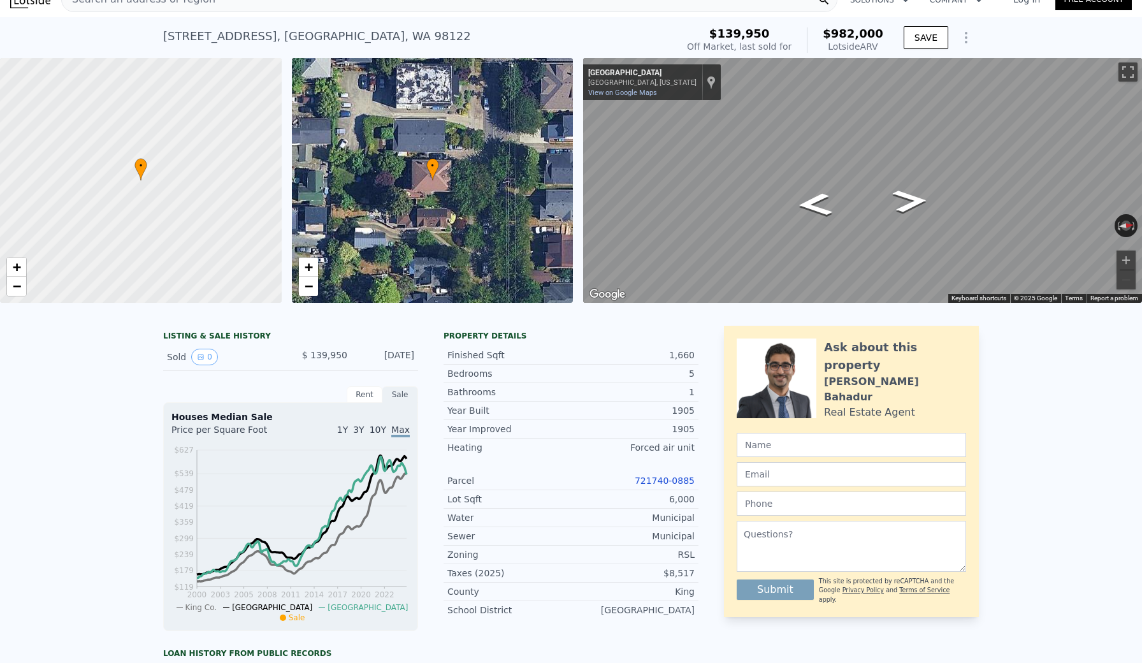
scroll to position [19, 0]
click at [314, 268] on link "+" at bounding box center [308, 266] width 19 height 19
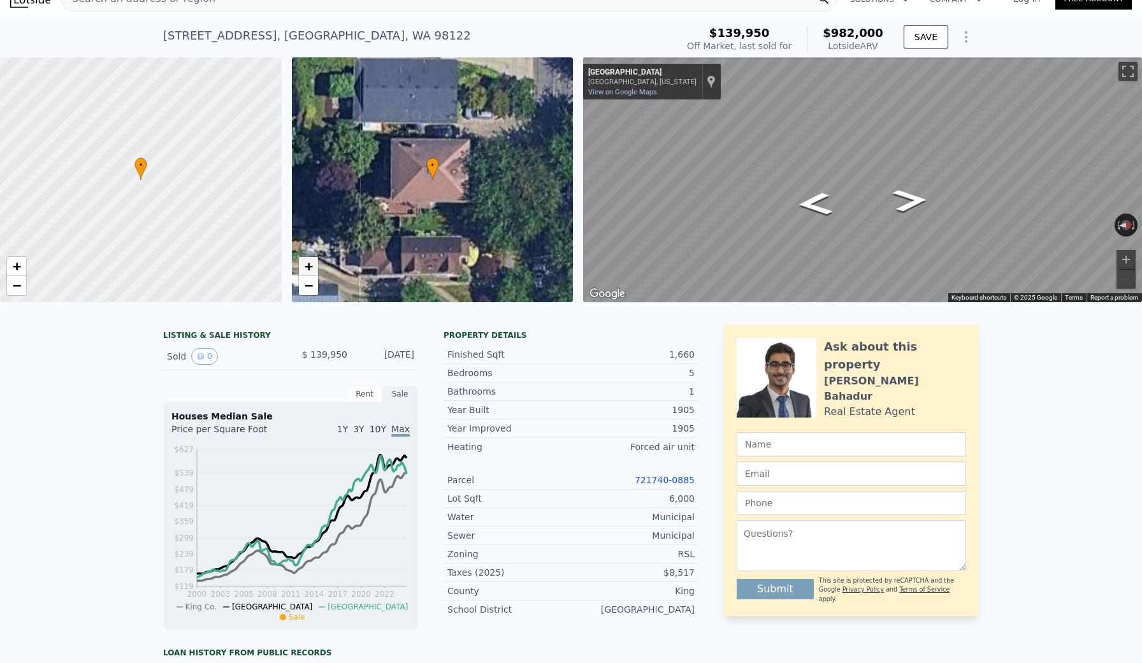
click at [314, 268] on link "+" at bounding box center [308, 266] width 19 height 19
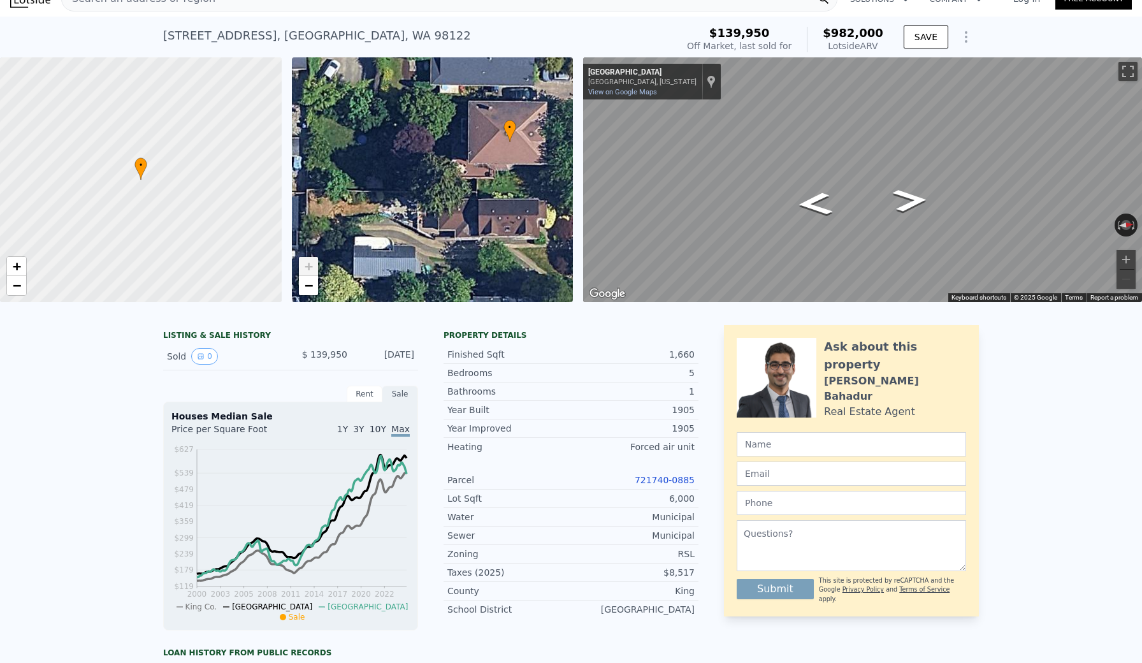
drag, startPoint x: 337, startPoint y: 210, endPoint x: 414, endPoint y: 173, distance: 86.4
click at [414, 173] on div "• + −" at bounding box center [433, 179] width 282 height 245
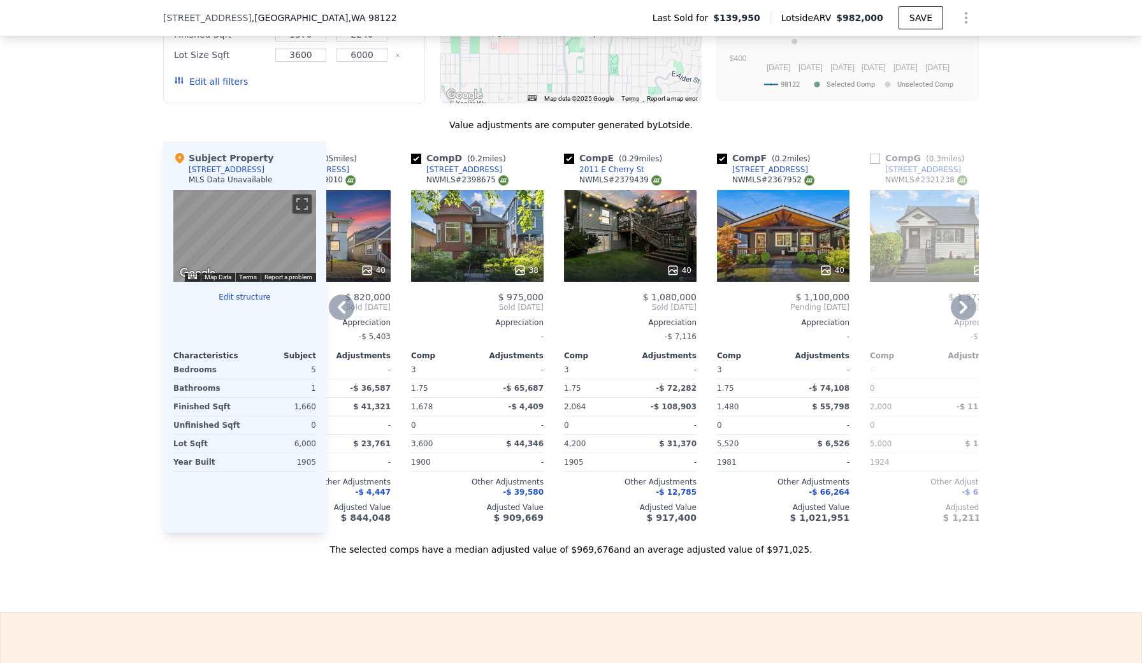
scroll to position [1148, 0]
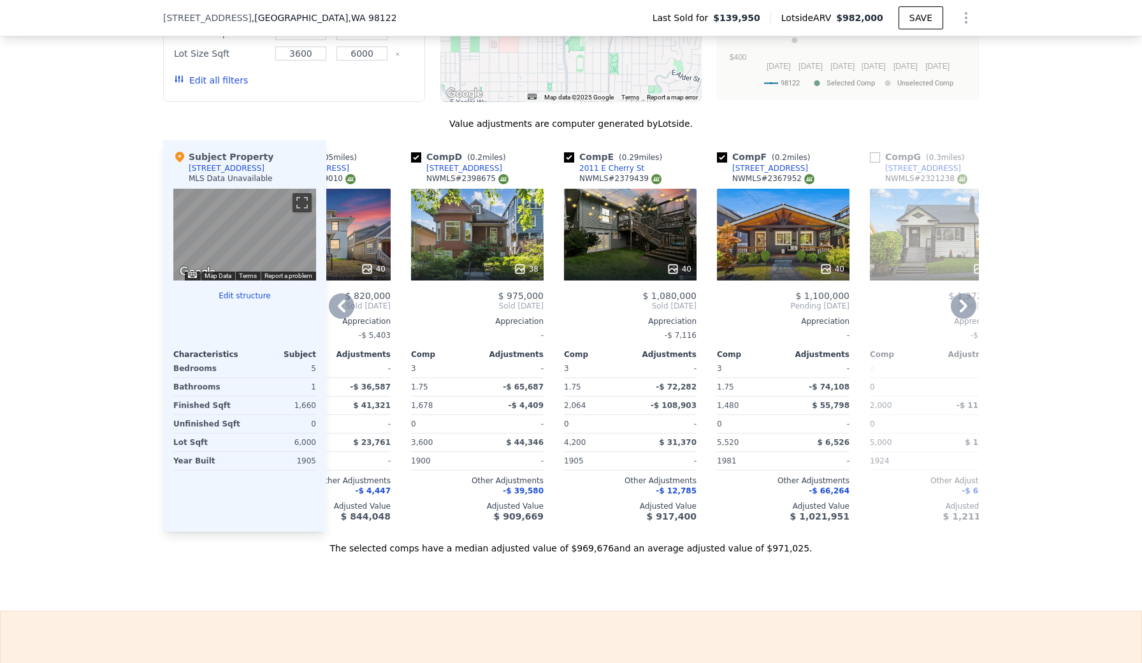
click at [489, 257] on div at bounding box center [477, 268] width 133 height 23
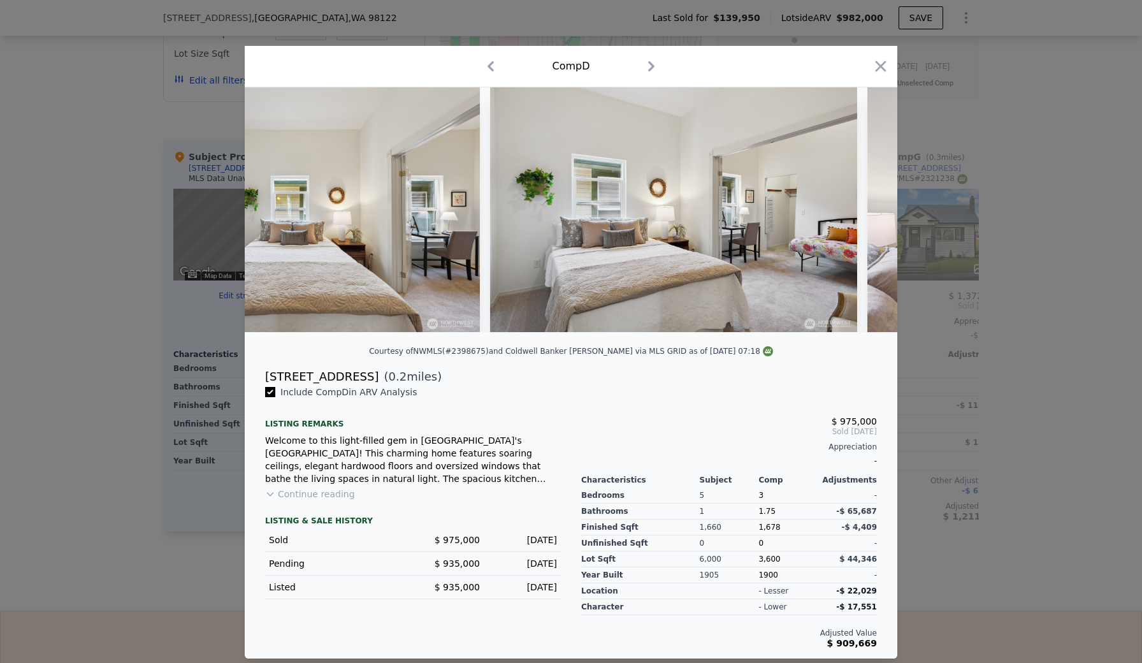
scroll to position [0, 5016]
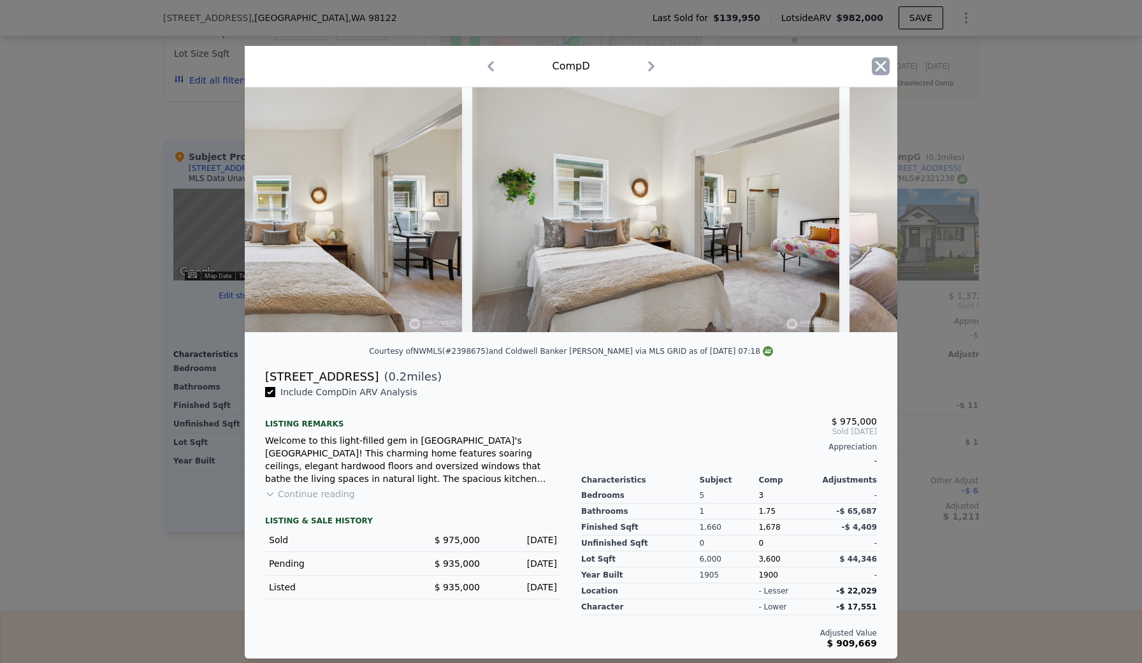
click at [876, 64] on icon "button" at bounding box center [881, 66] width 18 height 18
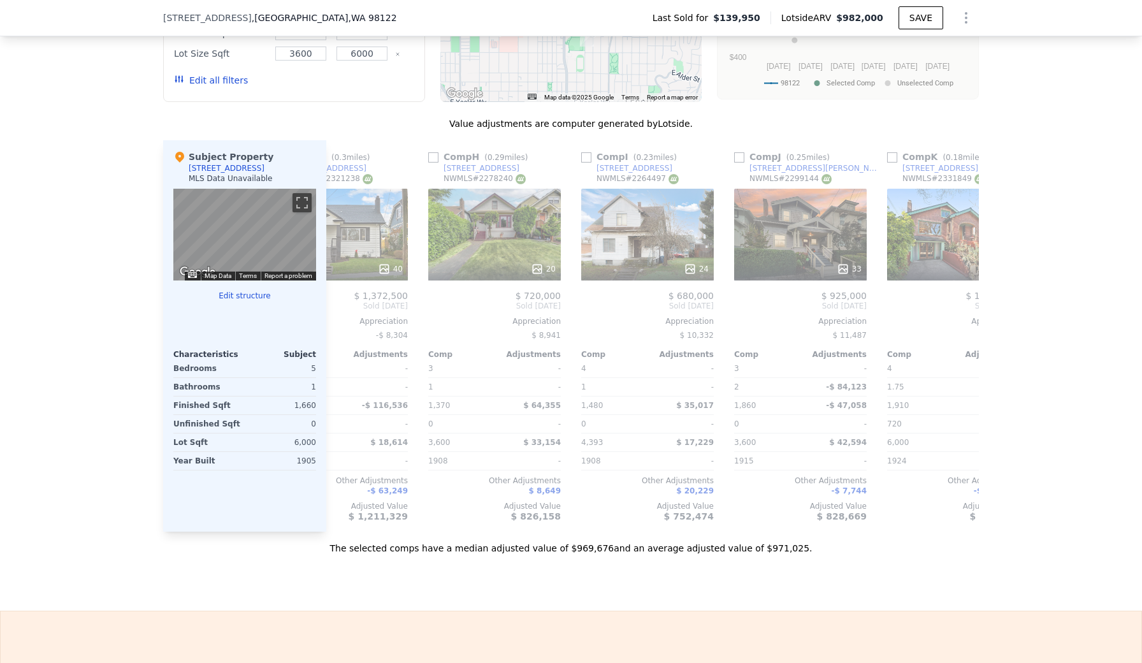
scroll to position [0, 985]
click at [495, 255] on div "20" at bounding box center [494, 235] width 133 height 92
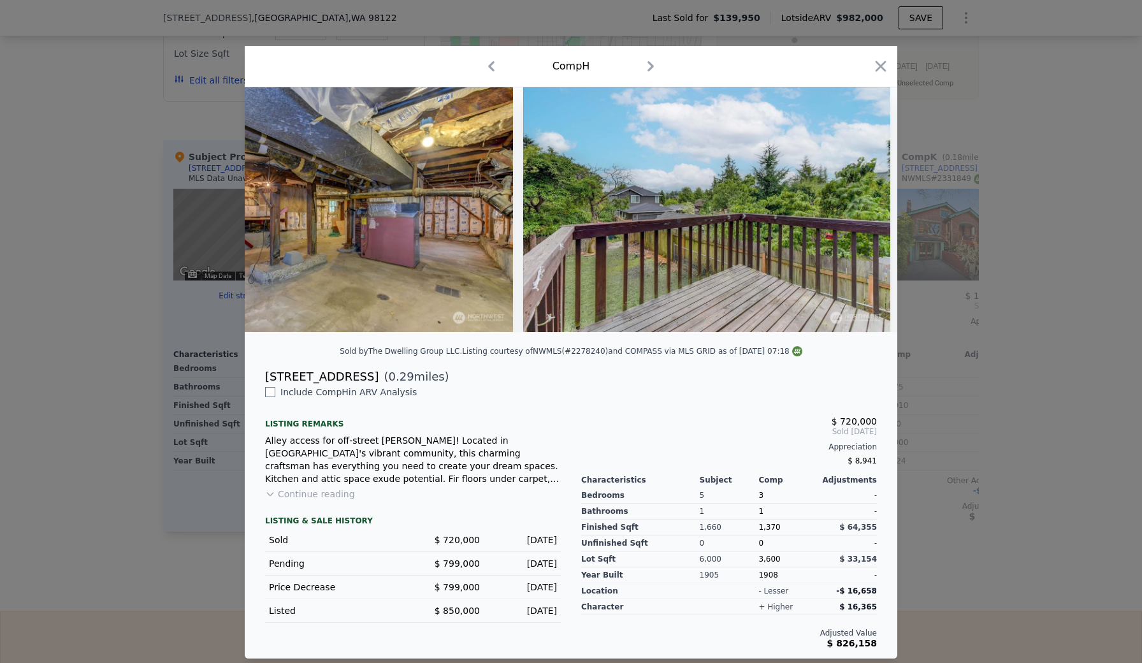
scroll to position [0, 5804]
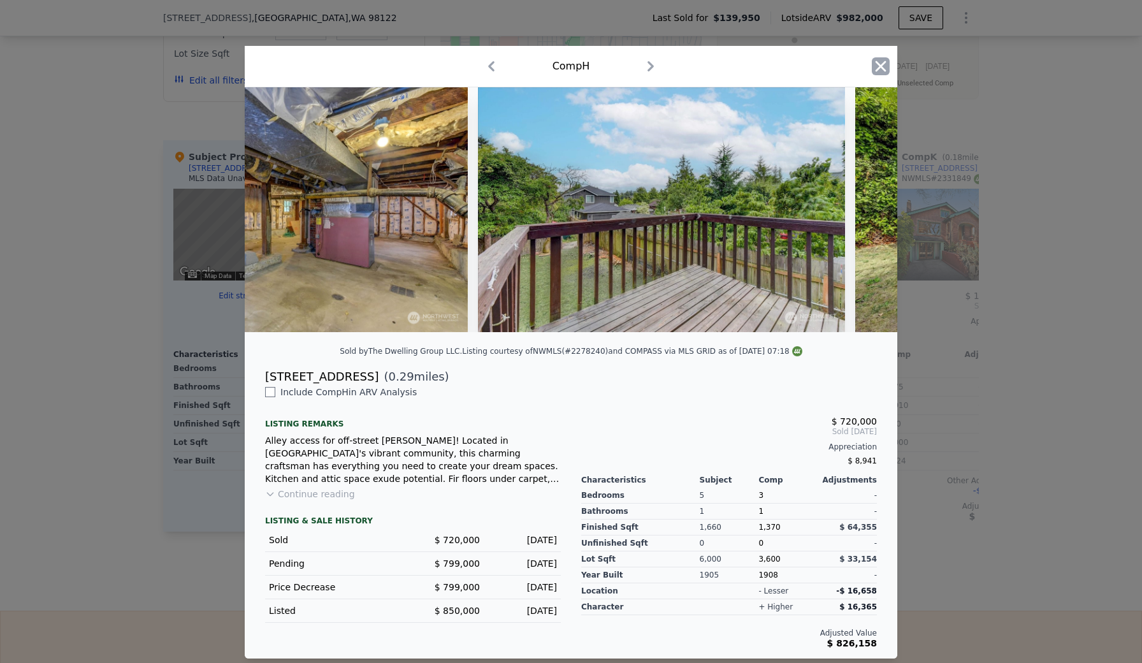
click at [881, 69] on icon "button" at bounding box center [881, 66] width 18 height 18
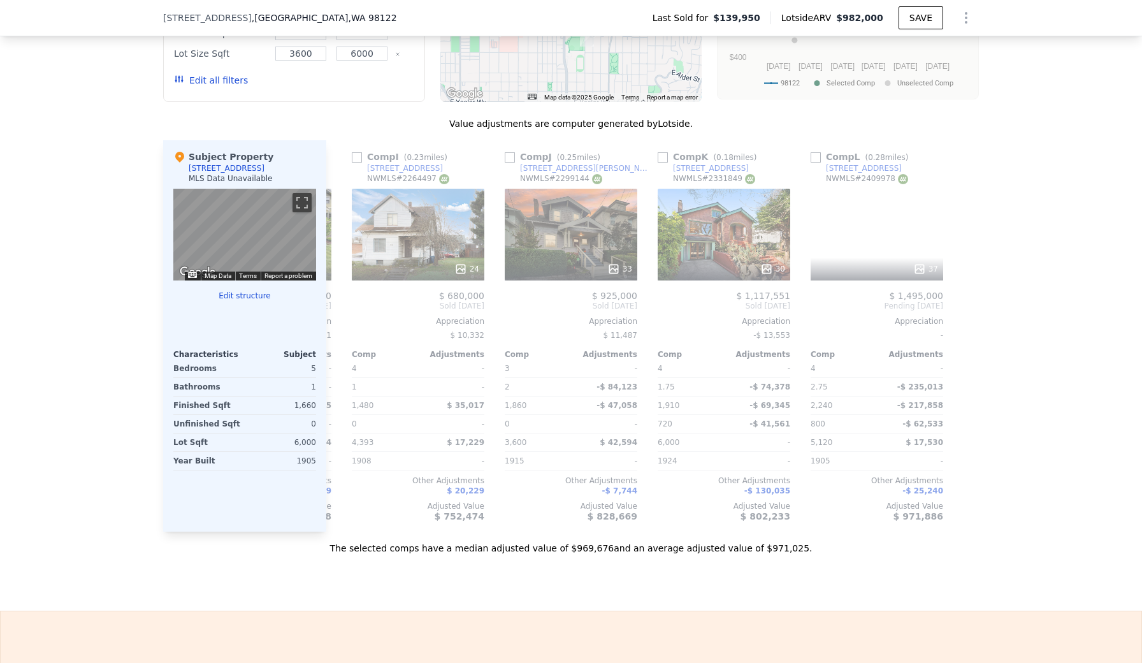
scroll to position [0, 1214]
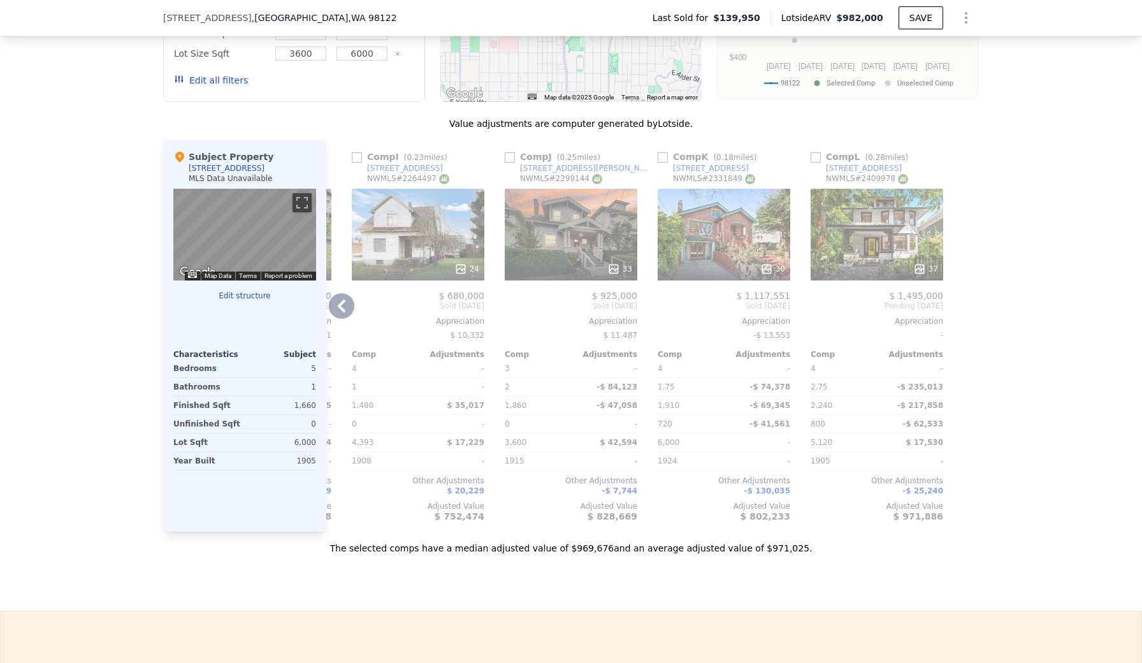
click at [861, 249] on div "37" at bounding box center [877, 235] width 133 height 92
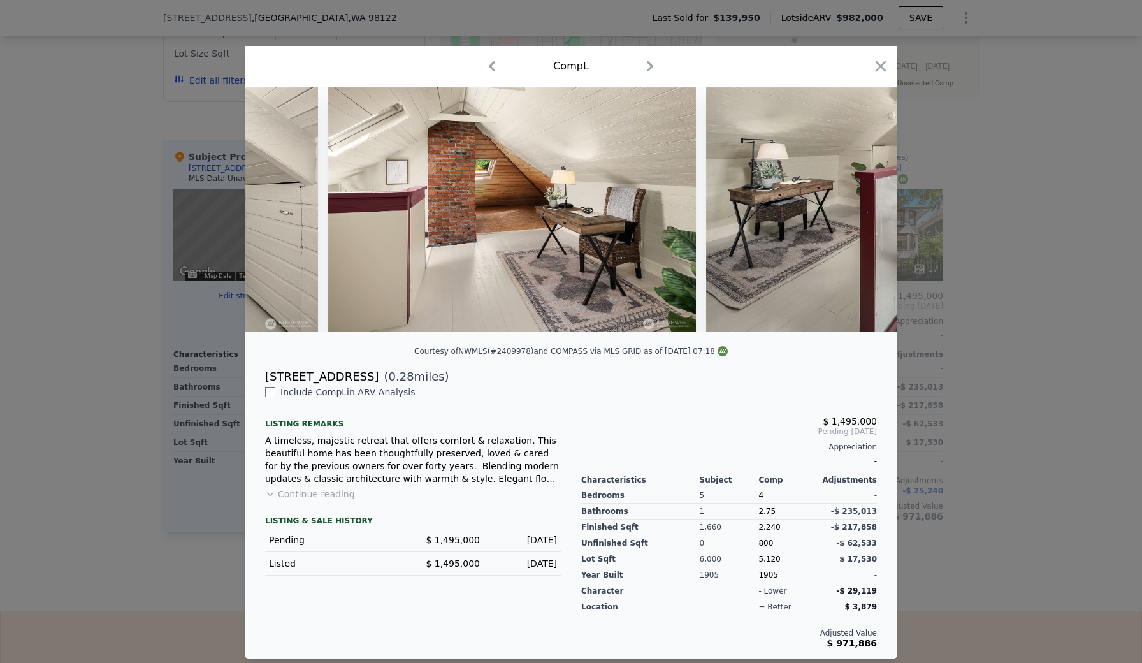
scroll to position [0, 9019]
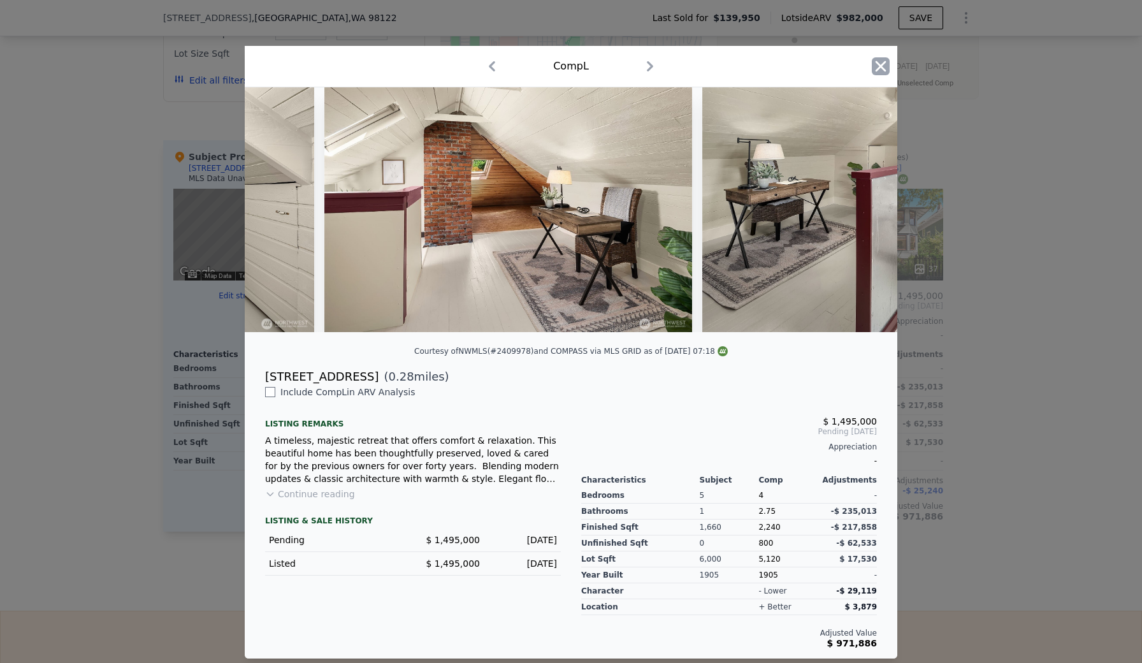
click at [881, 65] on icon "button" at bounding box center [881, 66] width 11 height 11
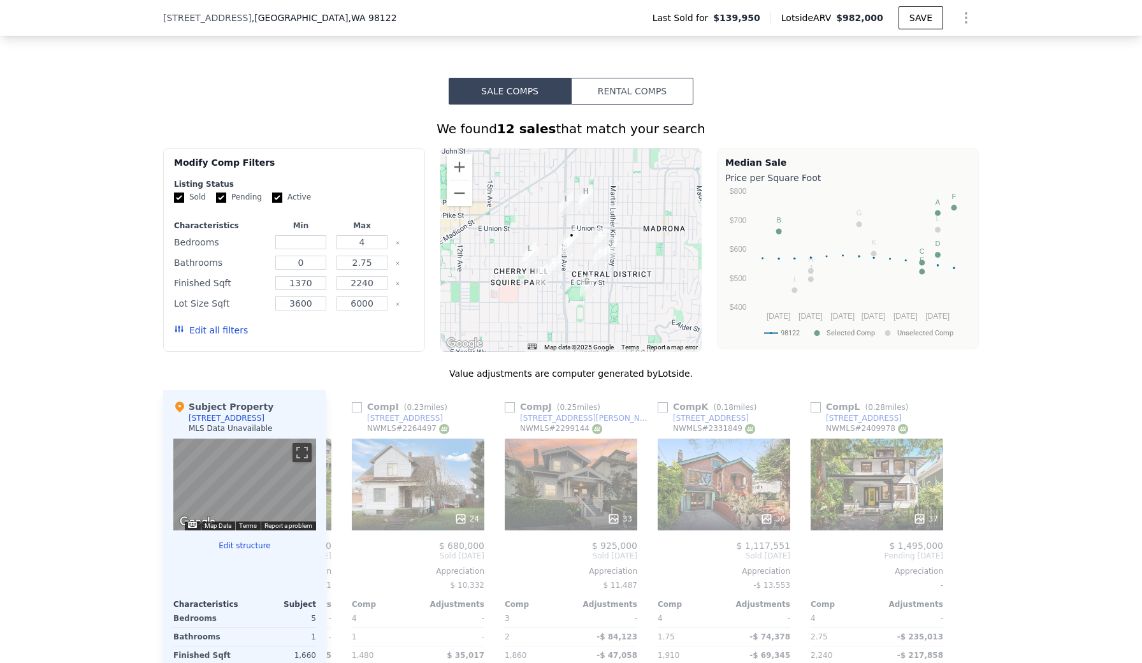
scroll to position [894, 0]
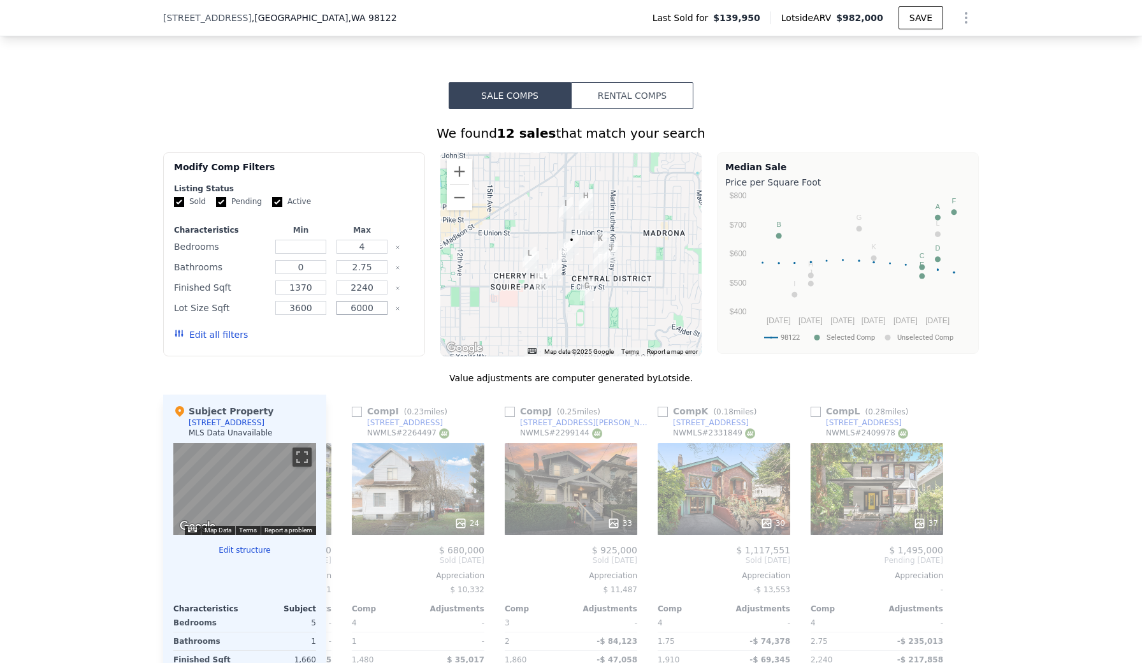
click at [369, 308] on input "6000" at bounding box center [362, 308] width 50 height 14
type input "7000"
click at [212, 339] on button "Edit all filters" at bounding box center [211, 334] width 74 height 13
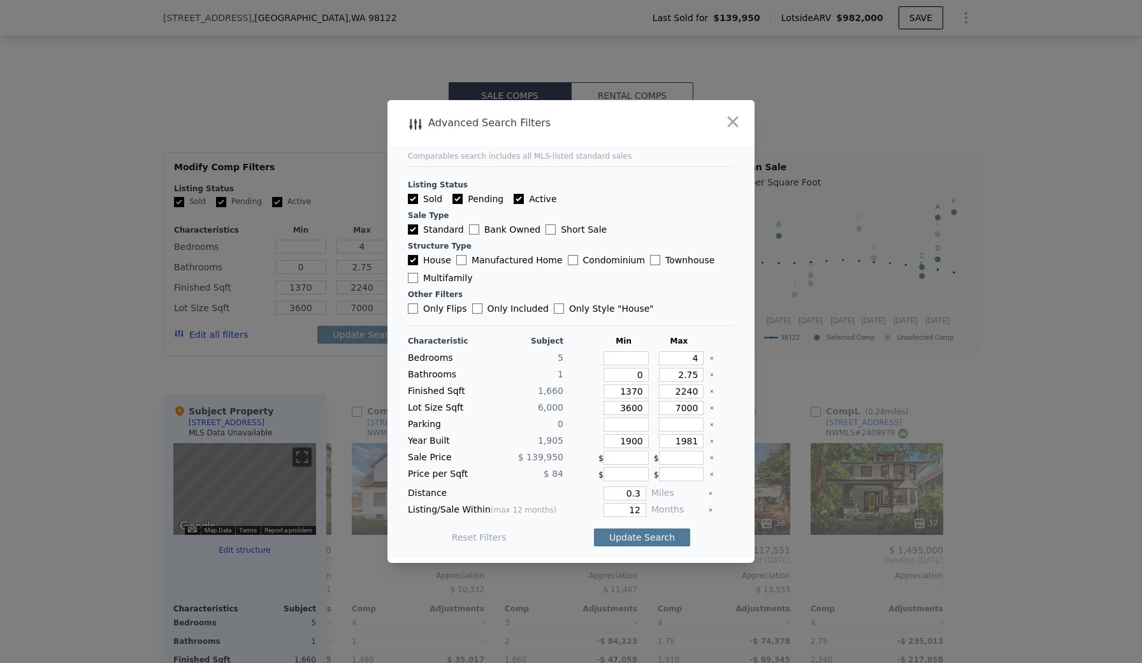
click at [648, 540] on button "Update Search" at bounding box center [642, 537] width 96 height 18
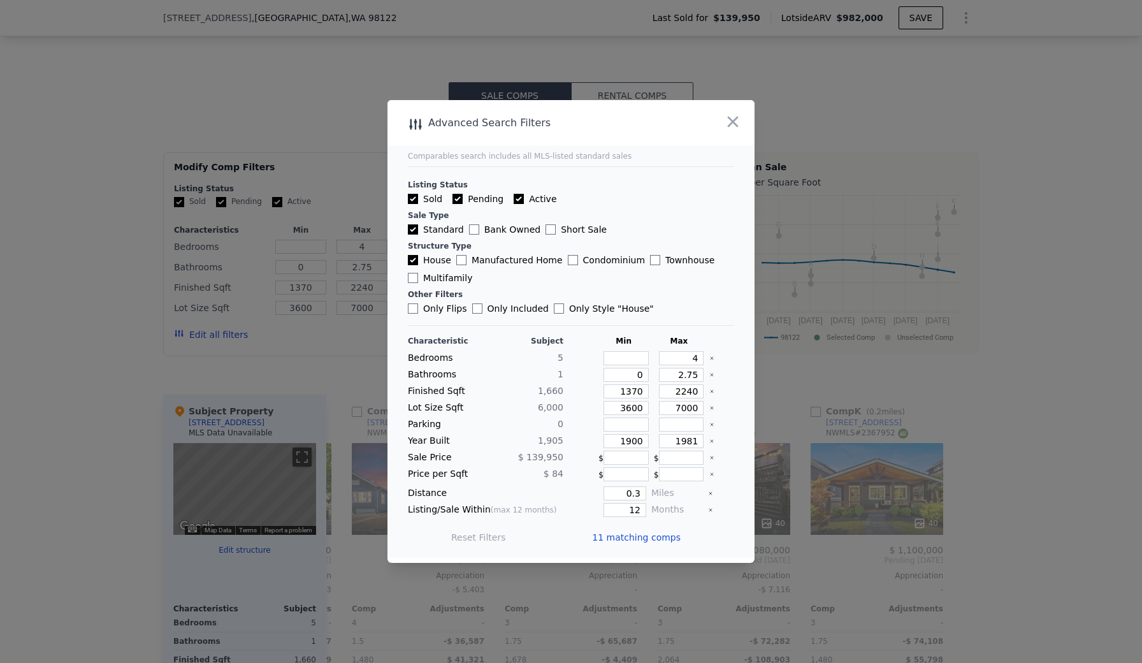
click at [648, 540] on span "11 matching comps" at bounding box center [636, 537] width 89 height 13
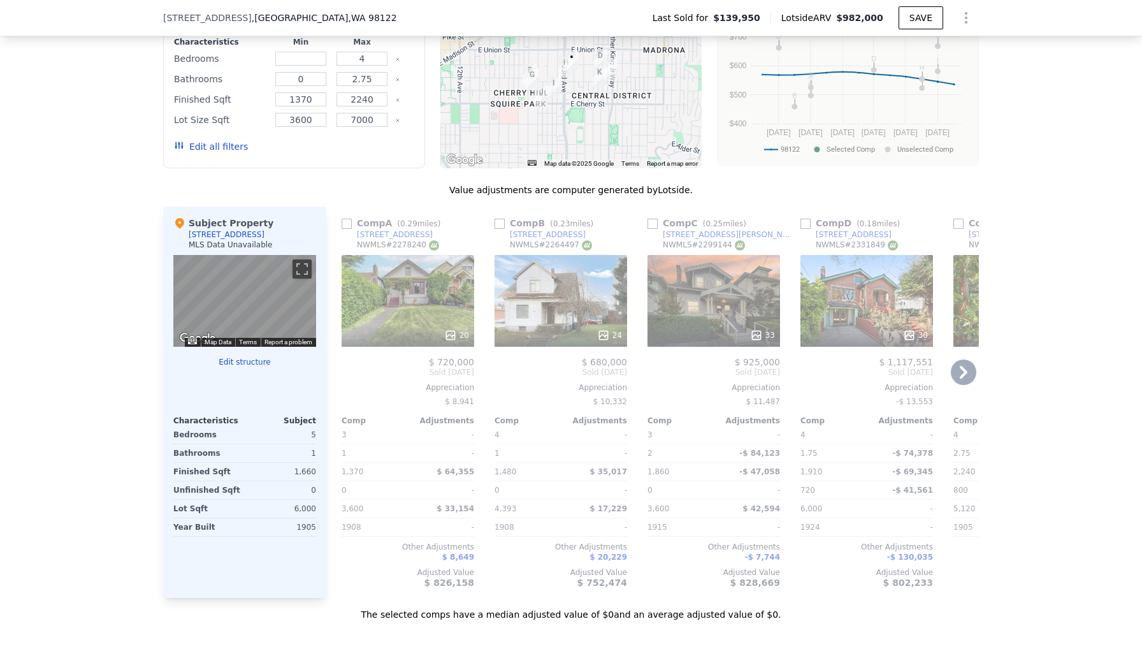
scroll to position [1082, 0]
click at [560, 314] on div "24" at bounding box center [561, 300] width 133 height 92
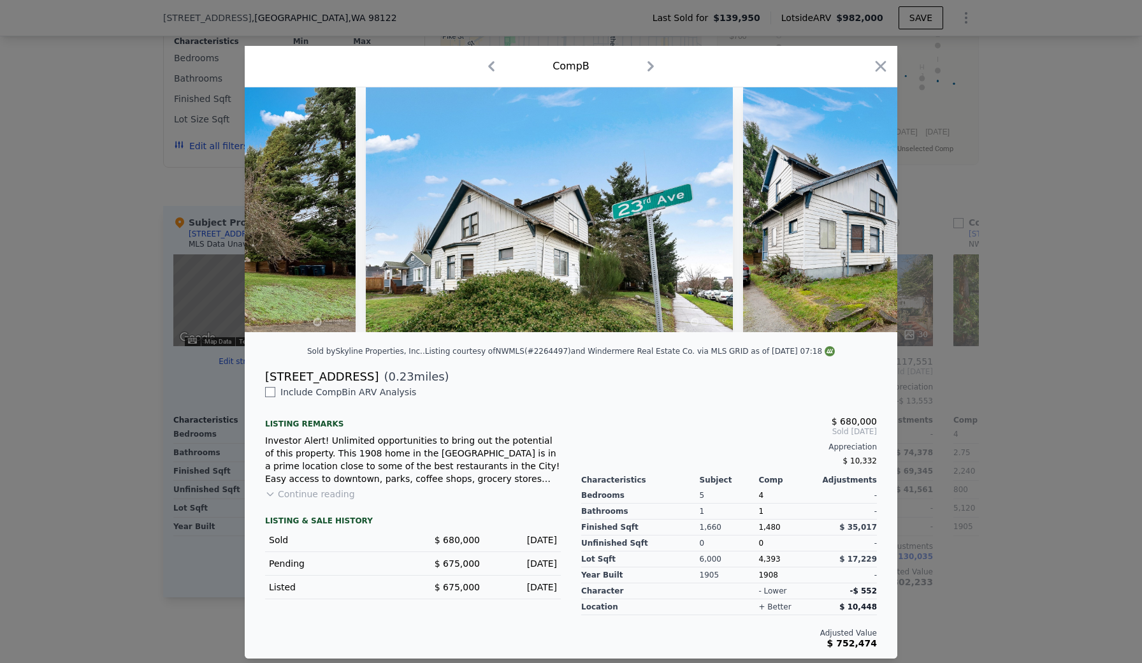
scroll to position [0, 1848]
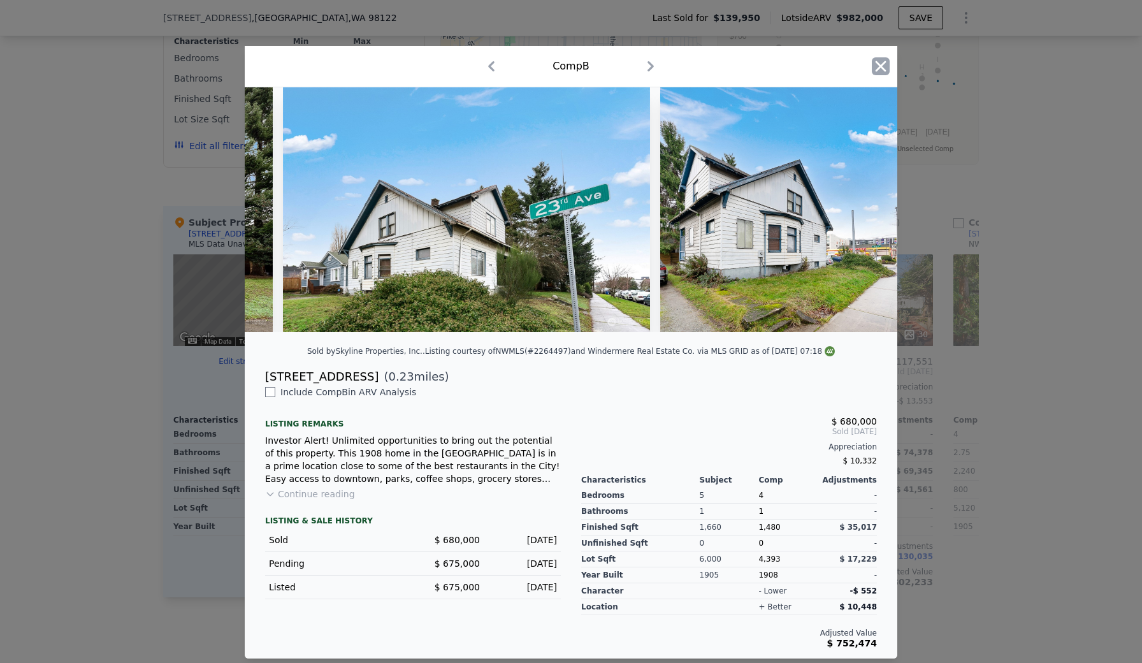
click at [878, 65] on icon "button" at bounding box center [881, 66] width 11 height 11
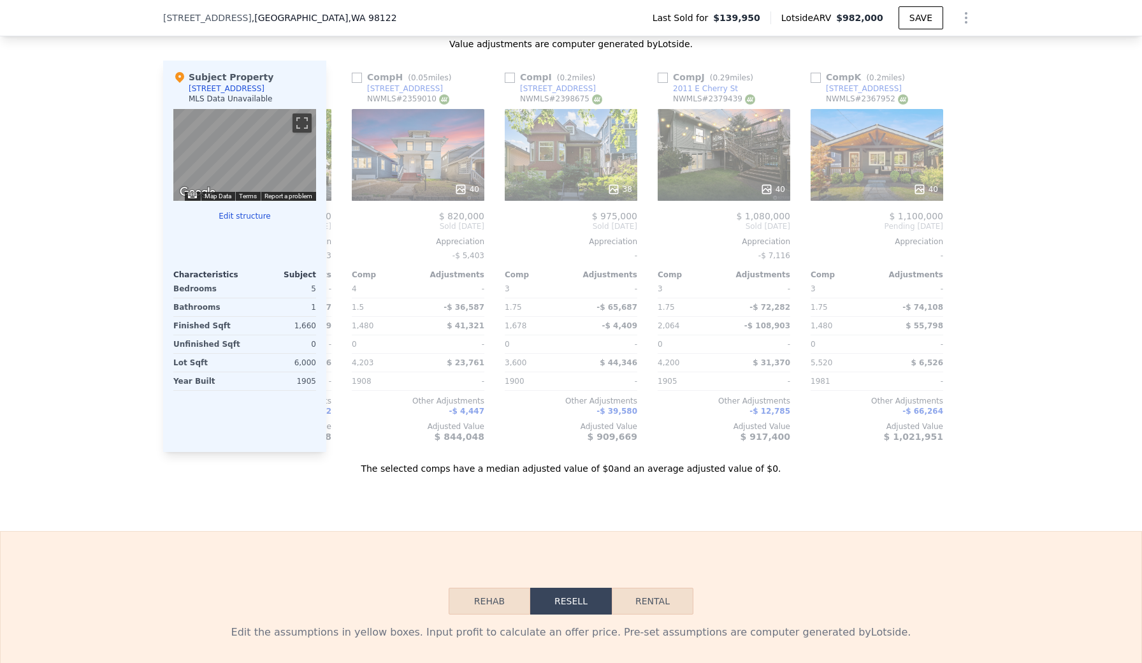
scroll to position [0, 1061]
click at [890, 168] on div "40" at bounding box center [877, 155] width 133 height 92
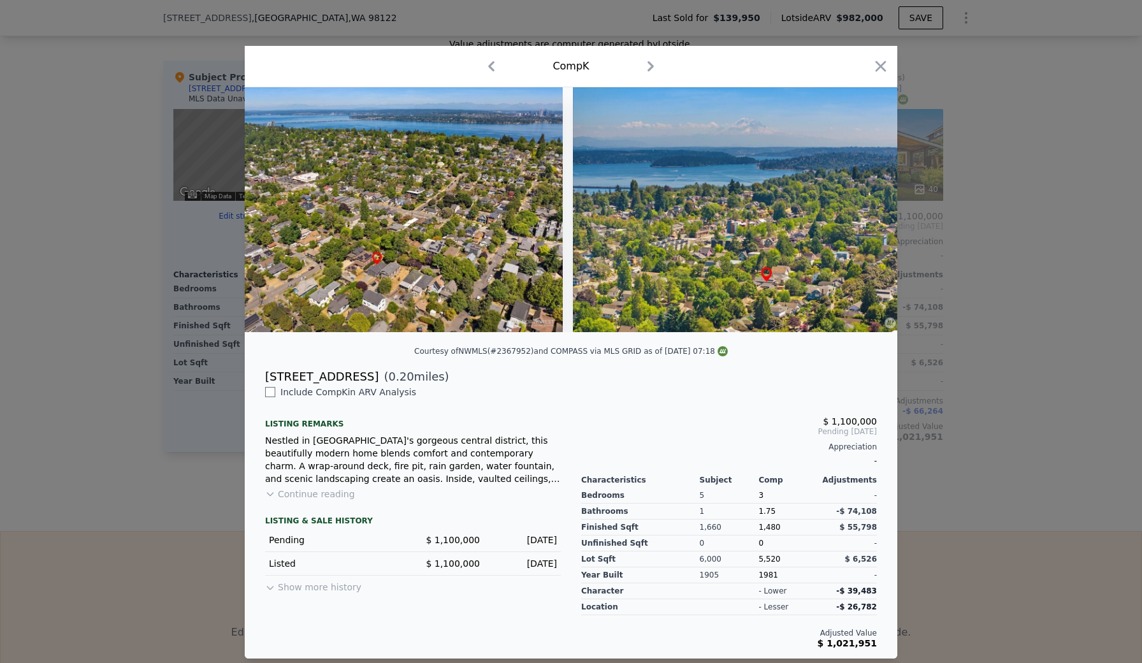
scroll to position [0, 12848]
click at [876, 61] on icon "button" at bounding box center [881, 66] width 18 height 18
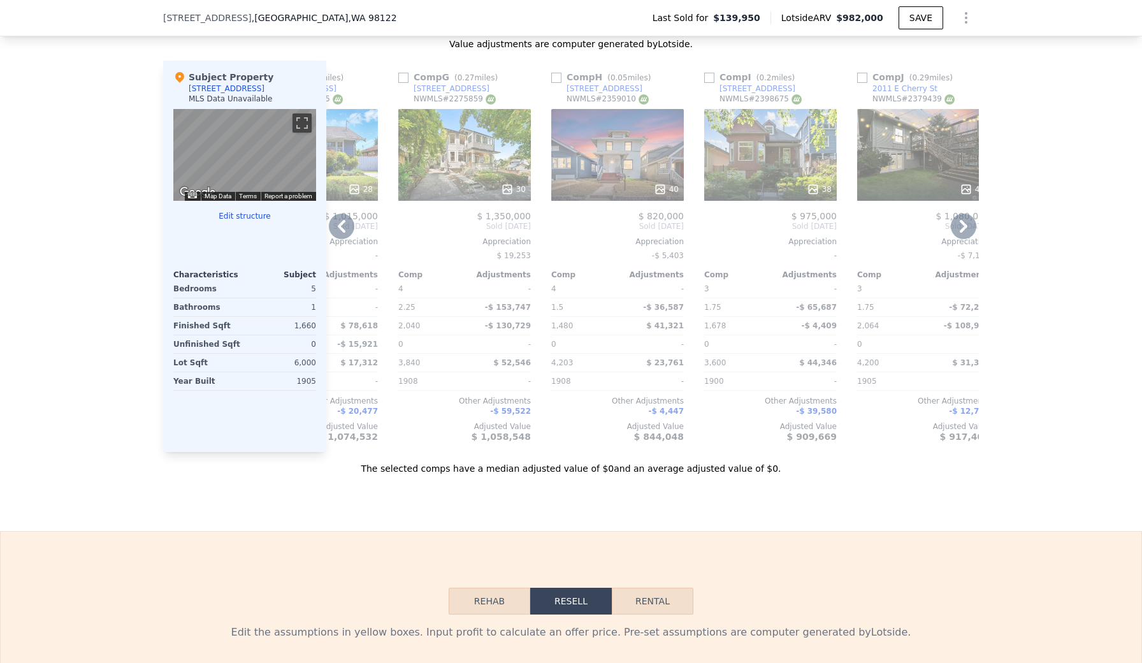
scroll to position [1226, 0]
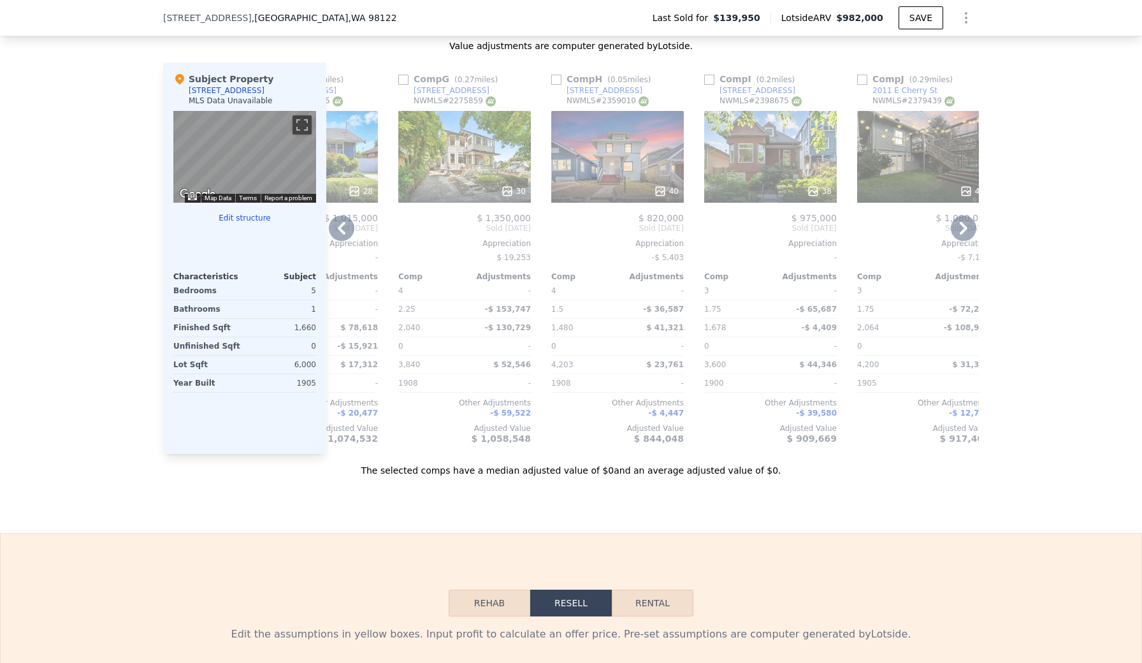
click at [631, 174] on div "40" at bounding box center [617, 157] width 133 height 92
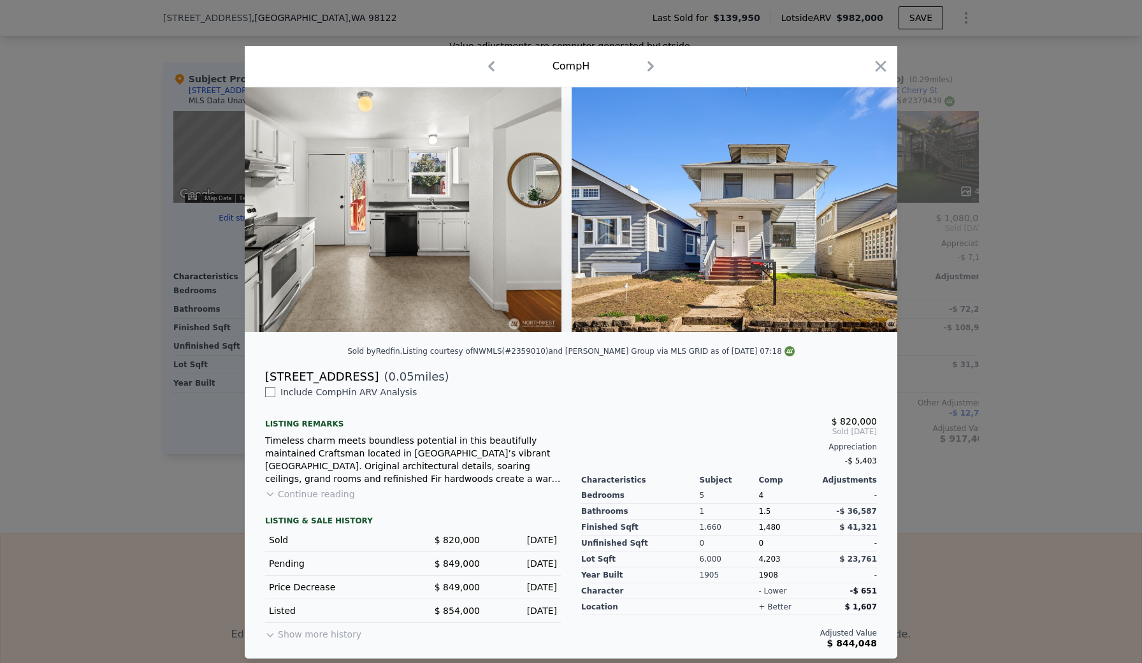
scroll to position [0, 5040]
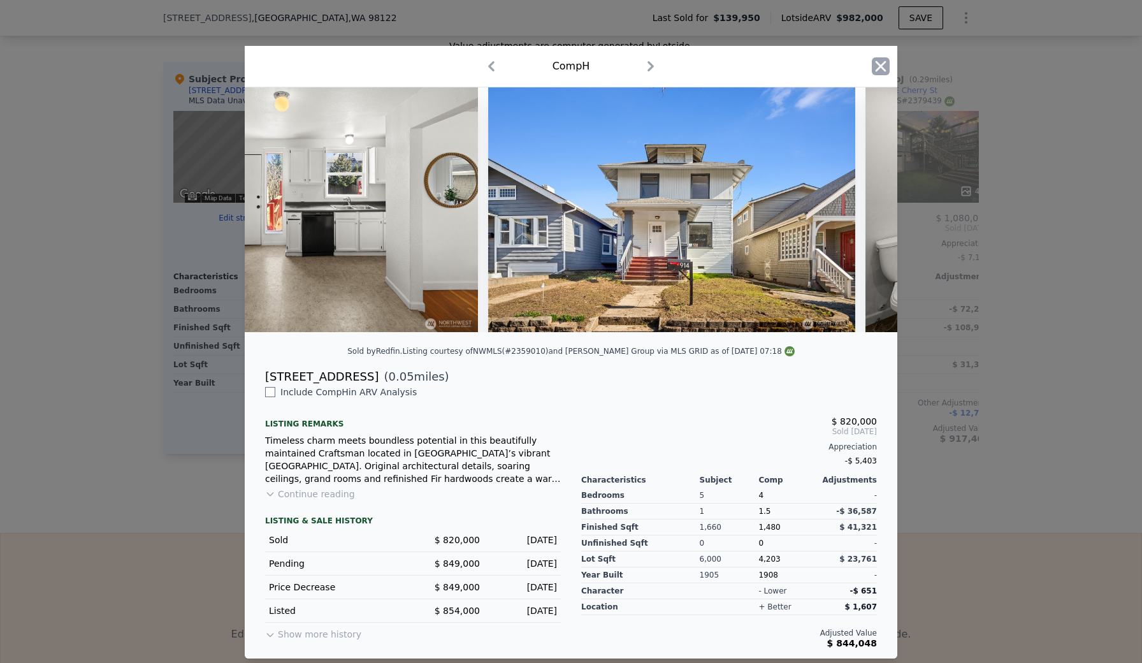
click at [885, 66] on icon "button" at bounding box center [881, 66] width 18 height 18
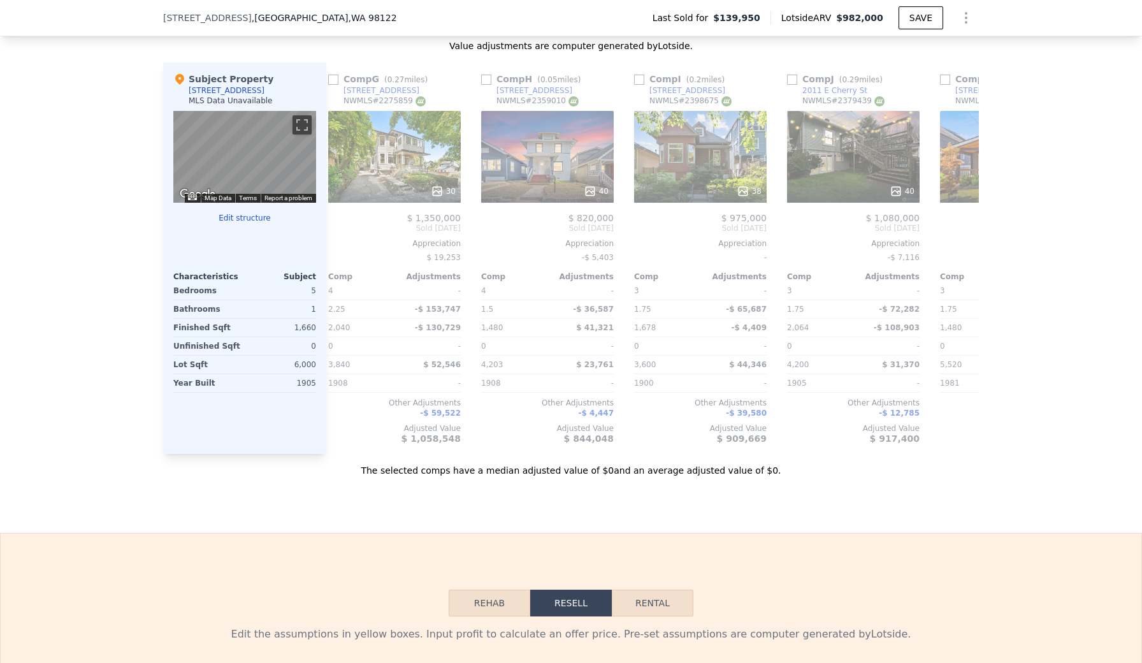
scroll to position [0, 938]
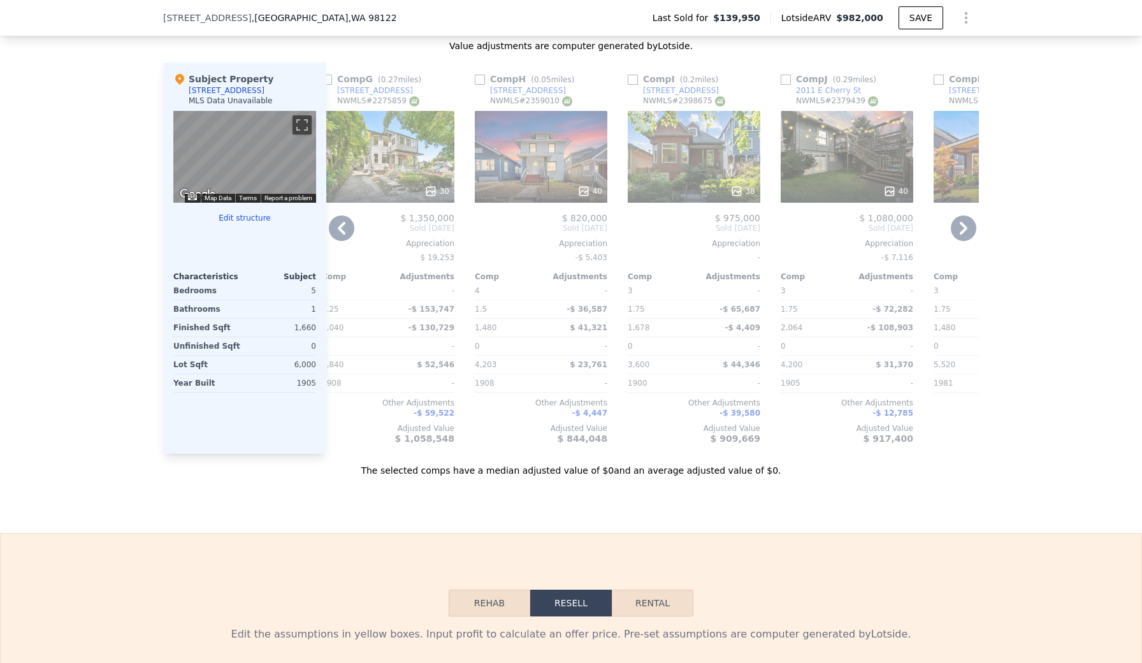
click at [728, 151] on div "38" at bounding box center [694, 157] width 133 height 92
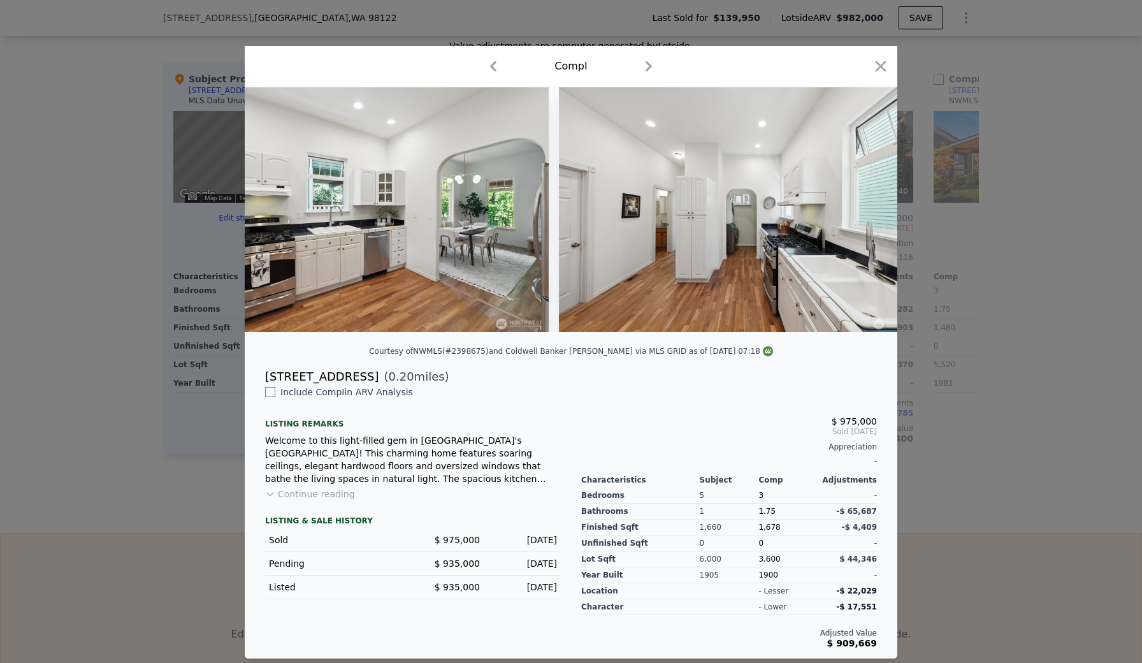
scroll to position [0, 3475]
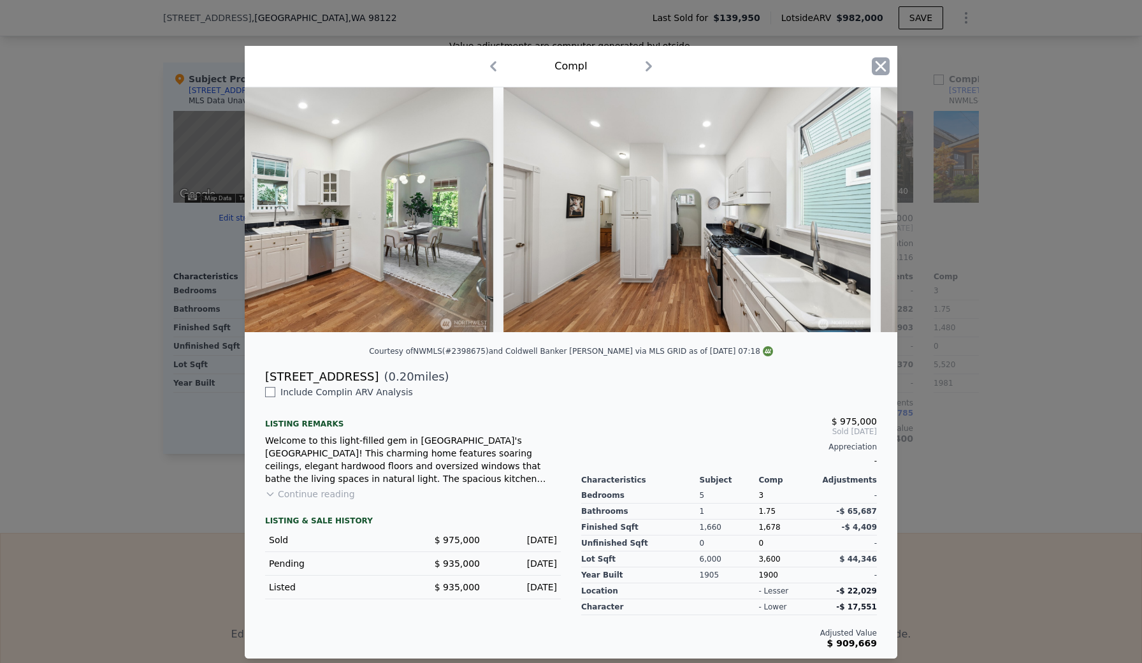
click at [886, 60] on icon "button" at bounding box center [881, 66] width 18 height 18
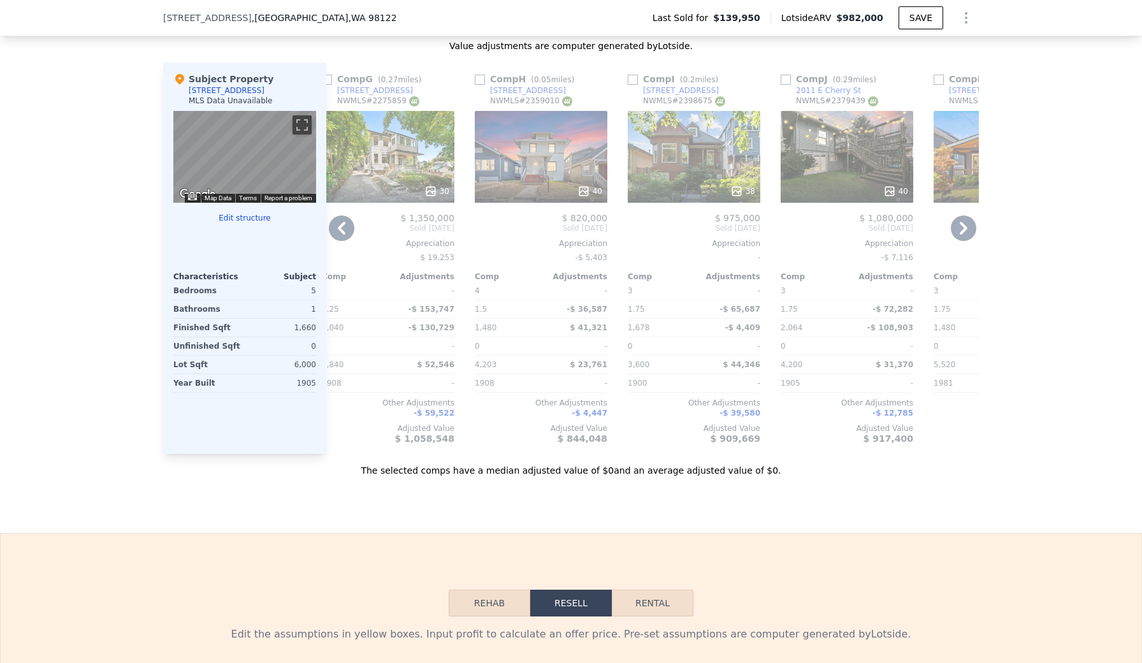
click at [858, 171] on div "40" at bounding box center [847, 157] width 133 height 92
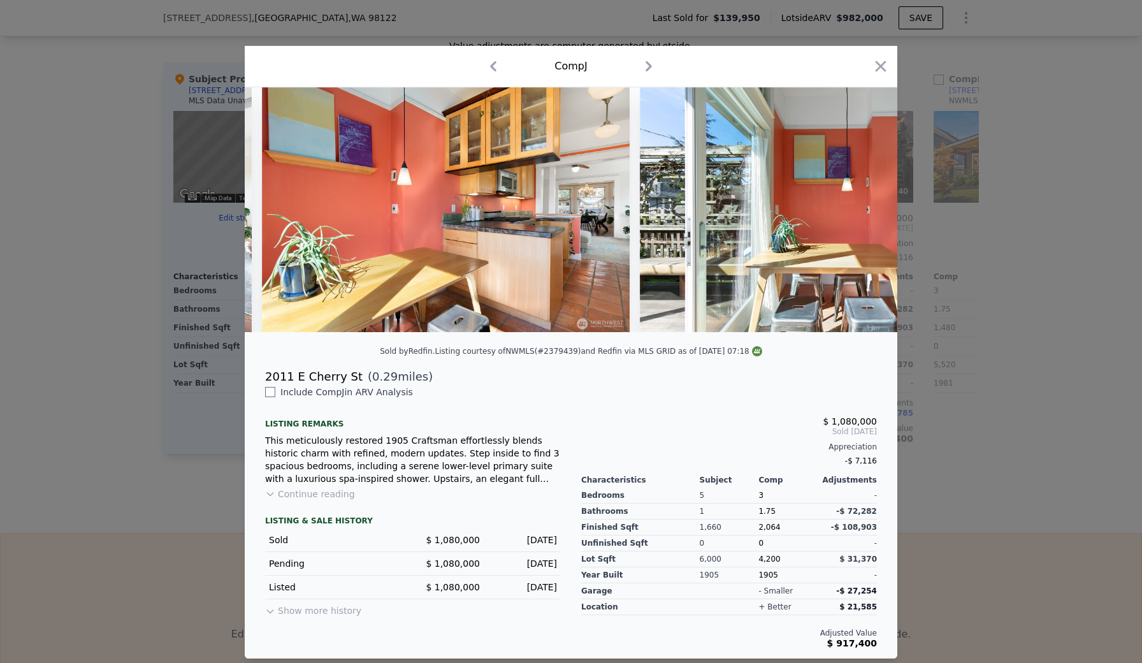
scroll to position [0, 4894]
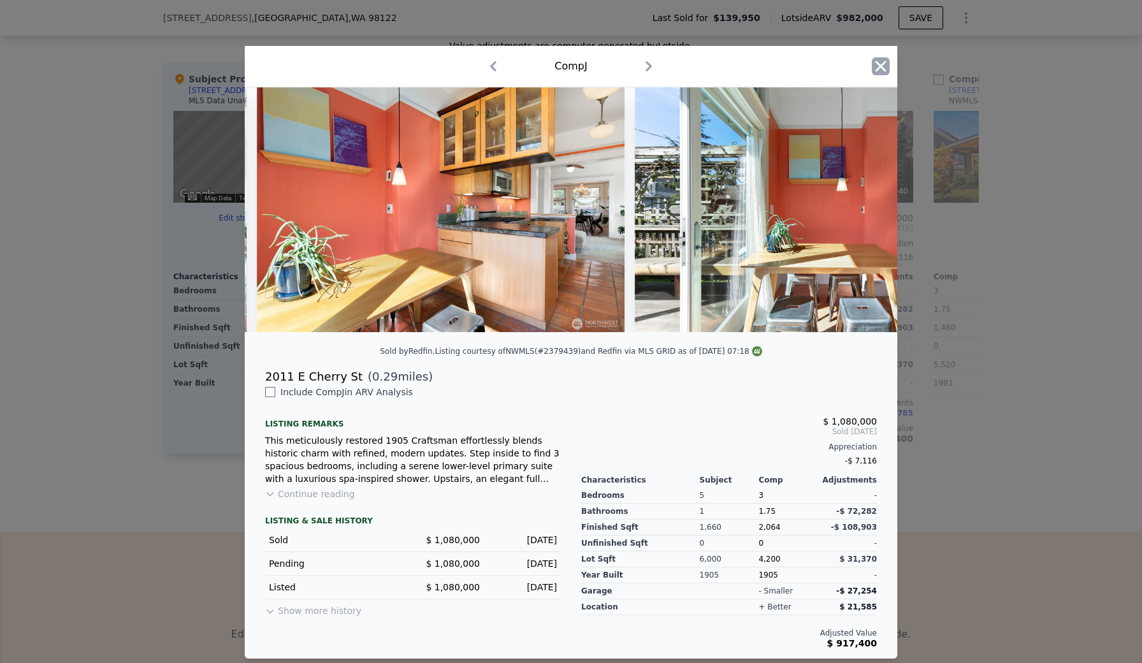
click at [875, 66] on icon "button" at bounding box center [881, 66] width 18 height 18
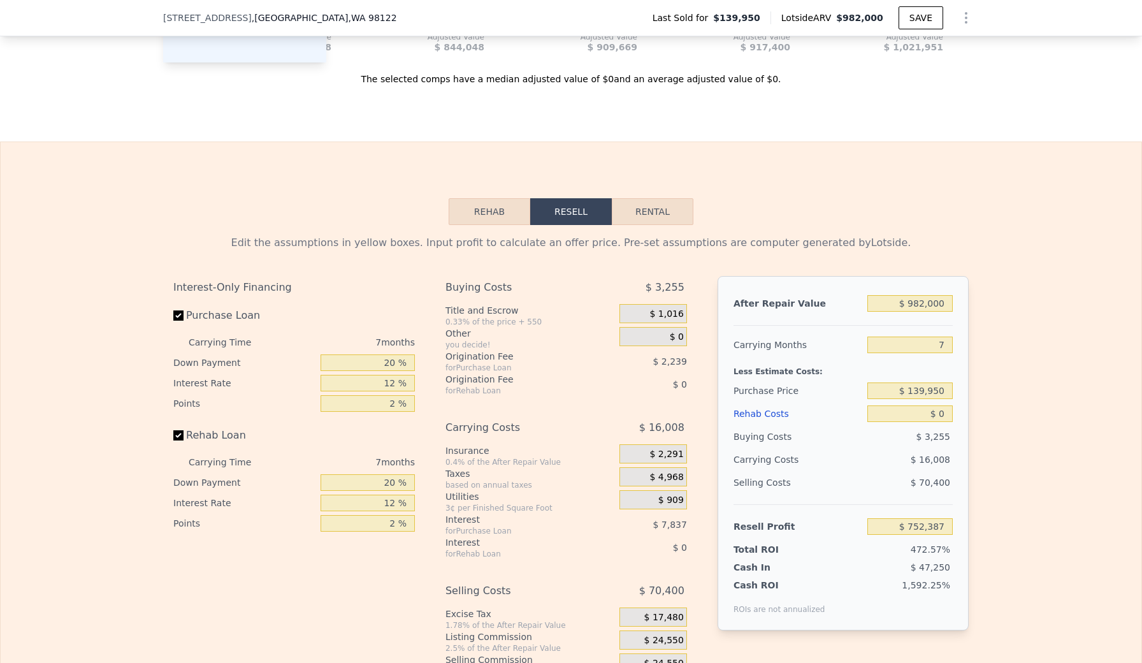
scroll to position [1617, 0]
click at [496, 219] on button "Rehab" at bounding box center [490, 211] width 82 height 27
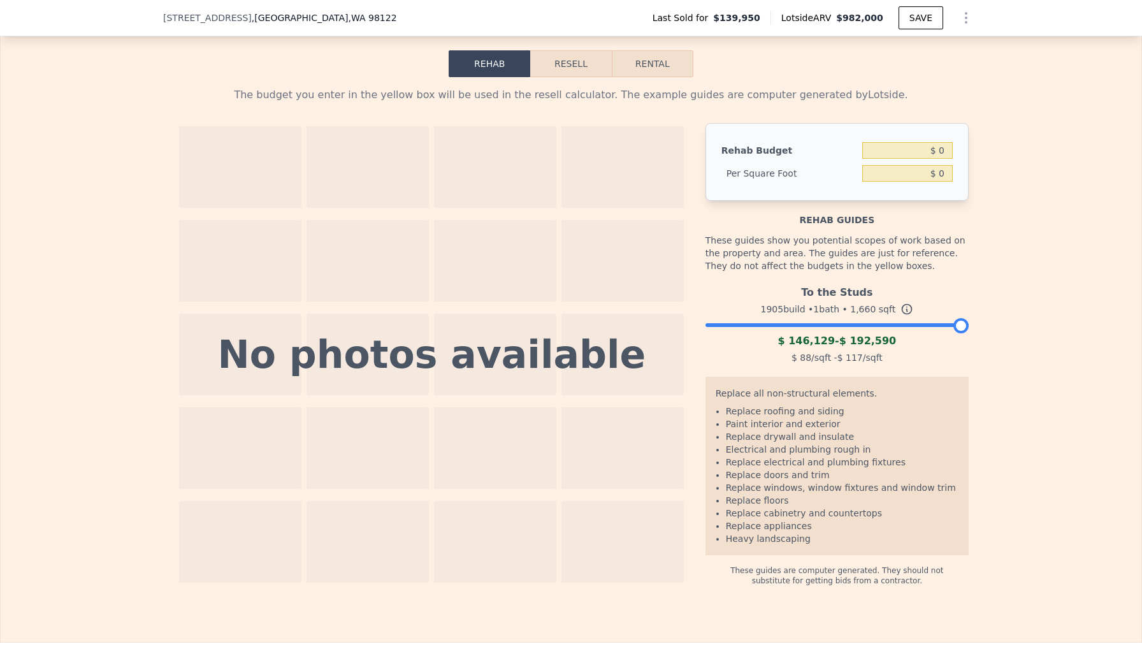
scroll to position [1770, 0]
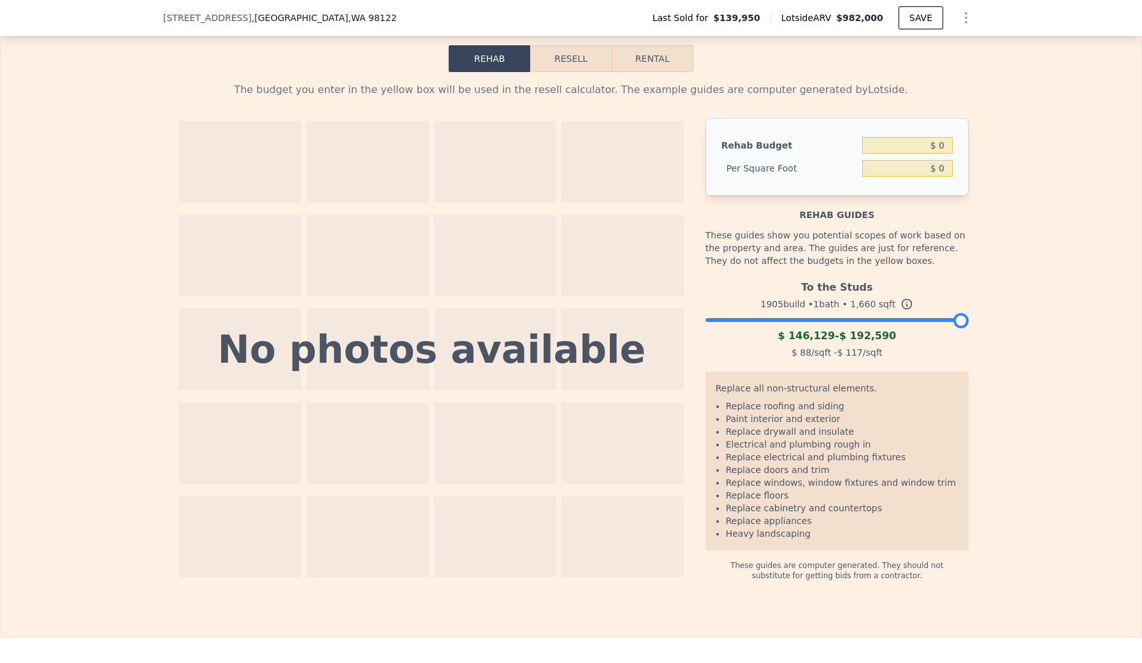
checkbox input "true"
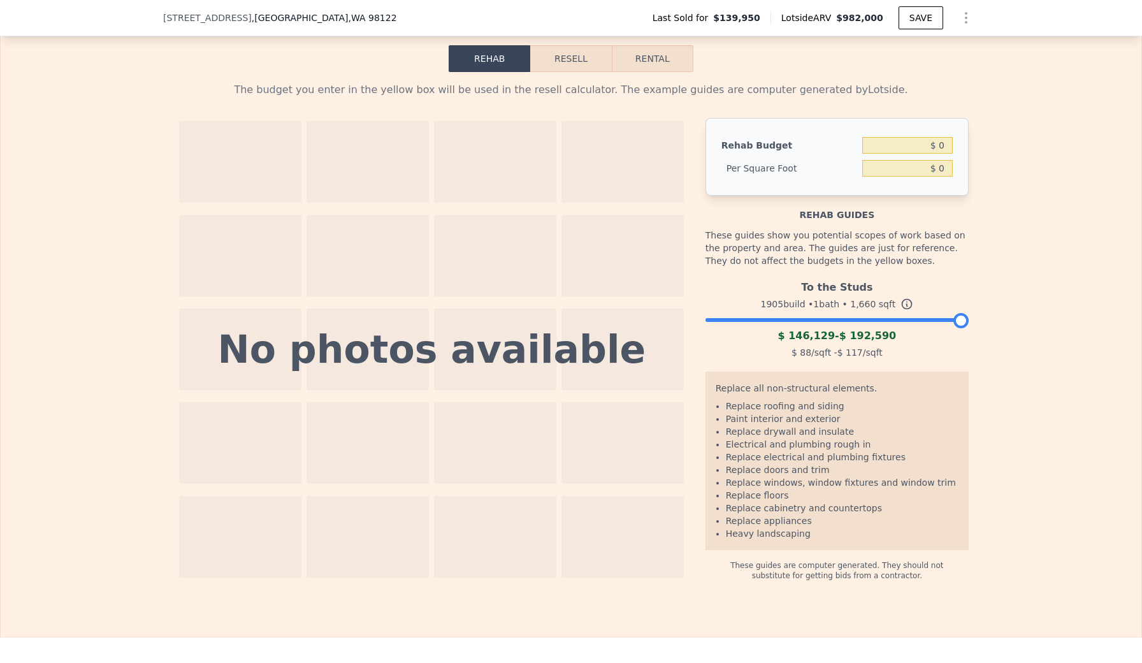
checkbox input "true"
type input "6000"
